Goal: Information Seeking & Learning: Learn about a topic

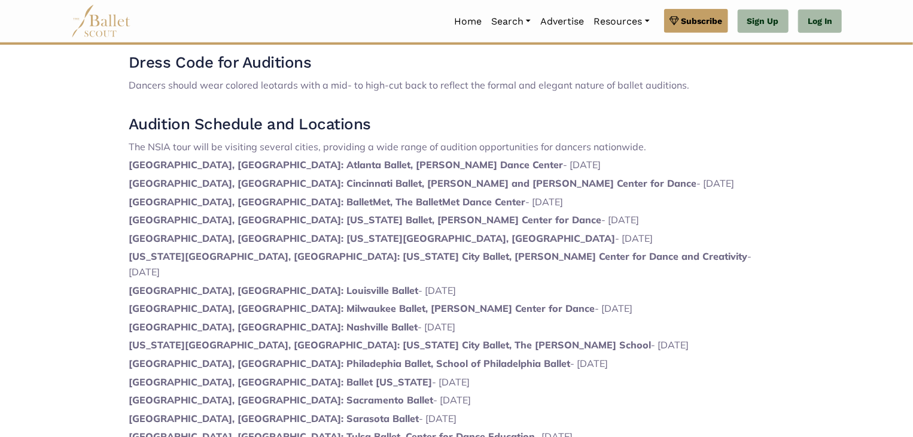
scroll to position [301, 0]
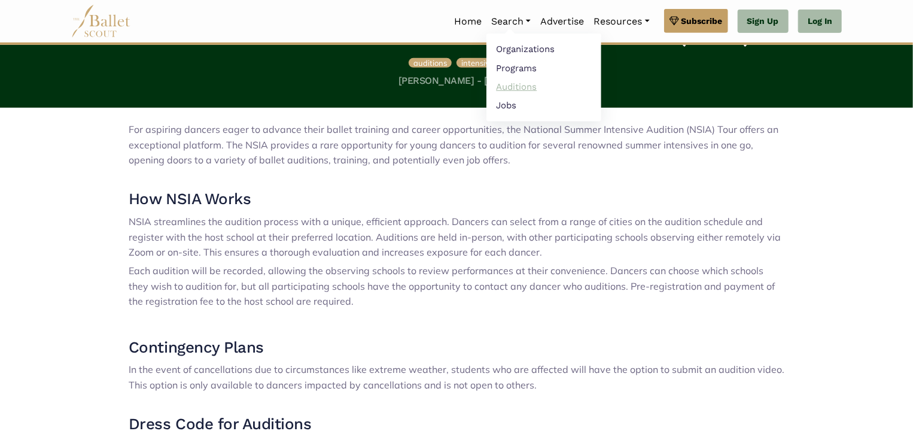
click at [514, 87] on link "Auditions" at bounding box center [543, 86] width 115 height 19
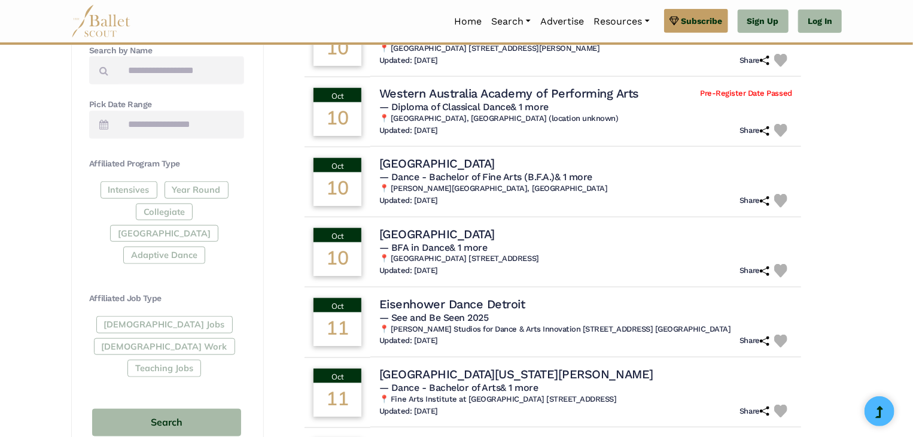
scroll to position [472, 0]
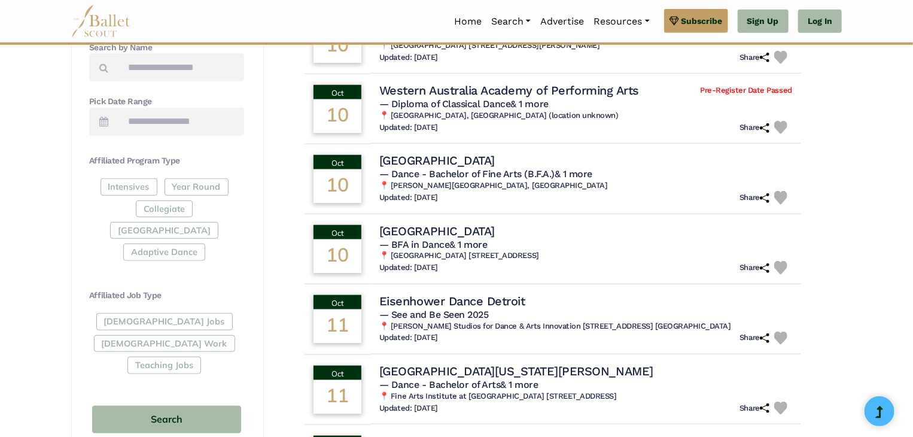
click at [187, 190] on div "Intensives Year Round Collegiate Post High School Adaptive Dance" at bounding box center [166, 221] width 155 height 87
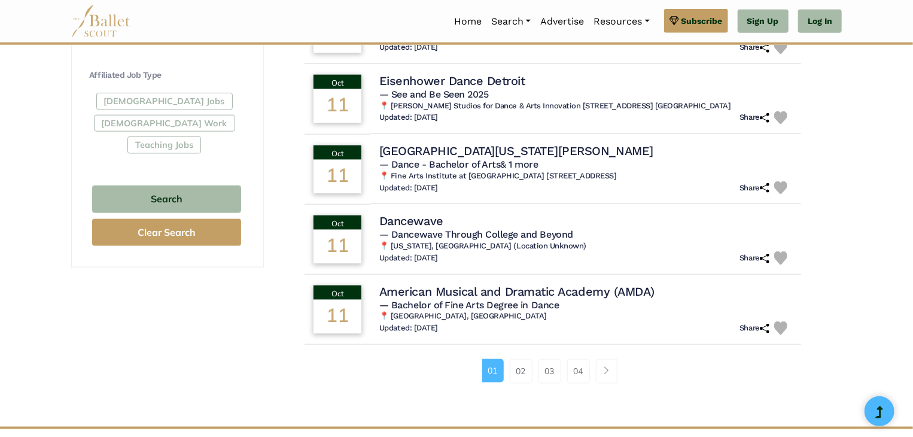
scroll to position [693, 0]
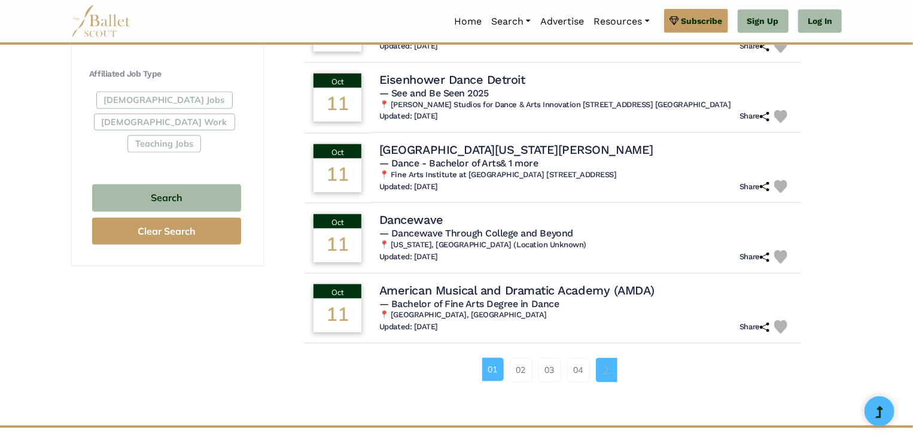
click at [600, 364] on link "Page navigation example" at bounding box center [607, 370] width 22 height 24
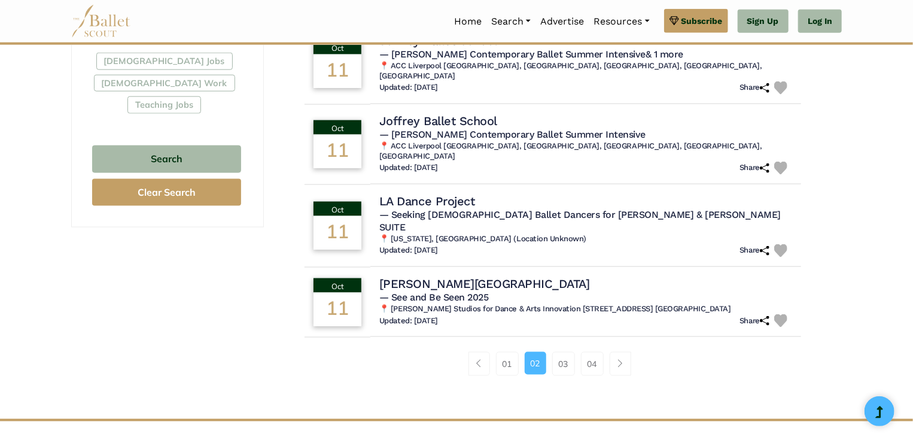
scroll to position [734, 0]
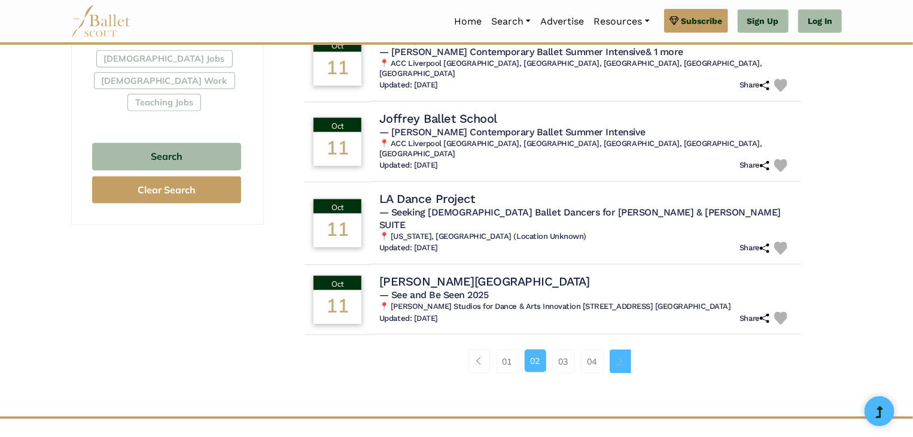
click at [622, 349] on link "Page navigation example" at bounding box center [621, 361] width 22 height 24
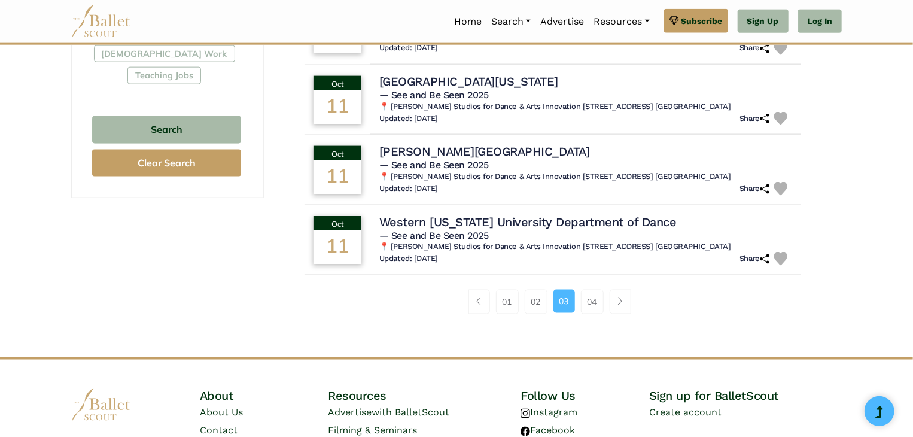
scroll to position [848, 0]
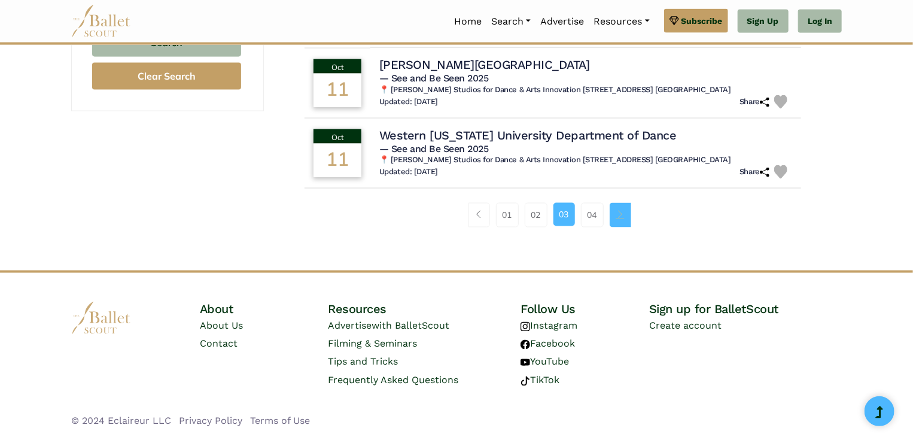
click at [623, 217] on link "Page navigation example" at bounding box center [621, 215] width 22 height 24
